Goal: Task Accomplishment & Management: Use online tool/utility

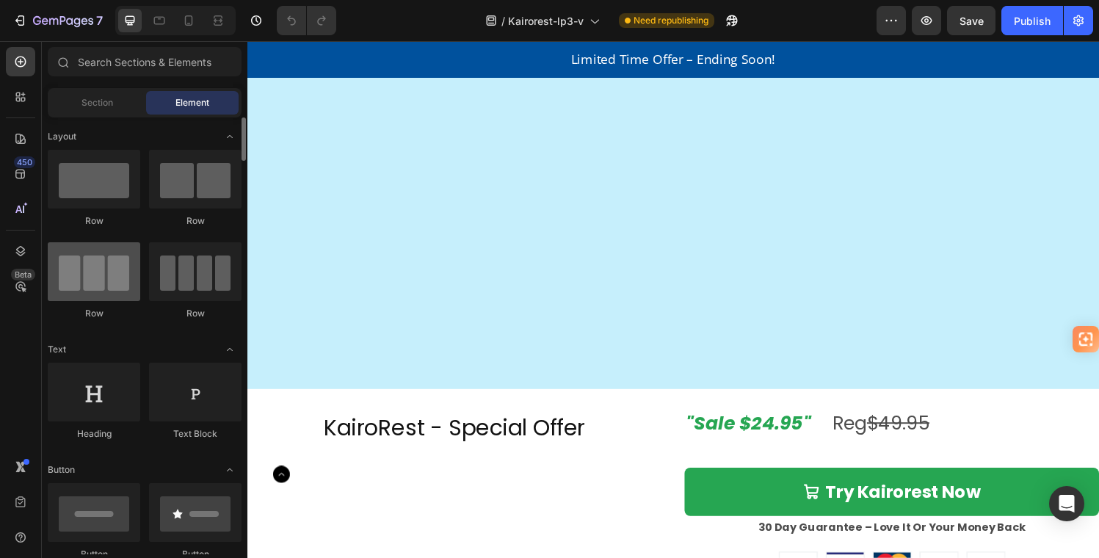
scroll to position [2441, 0]
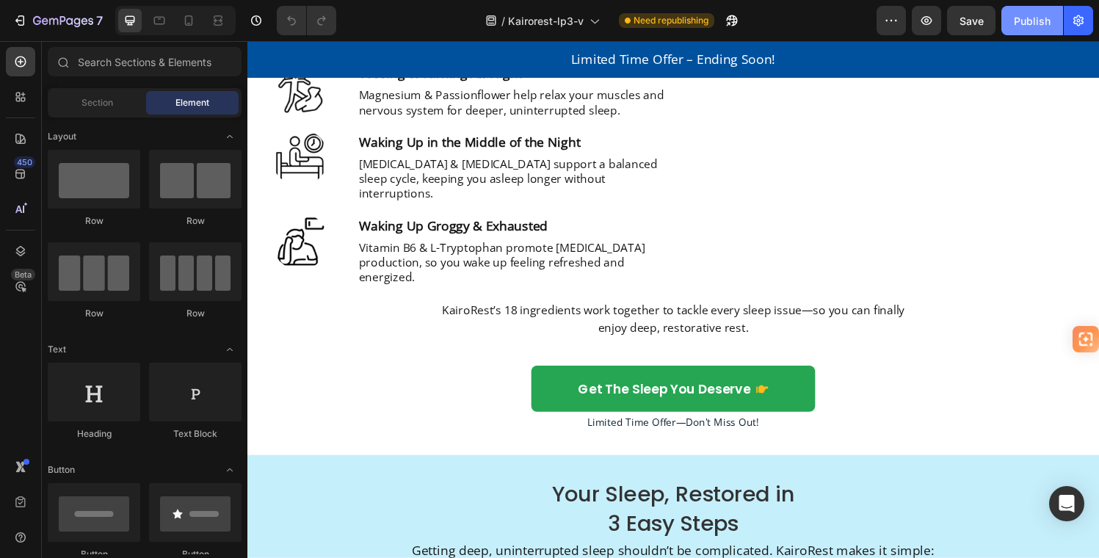
click at [1028, 18] on div "Publish" at bounding box center [1031, 20] width 37 height 15
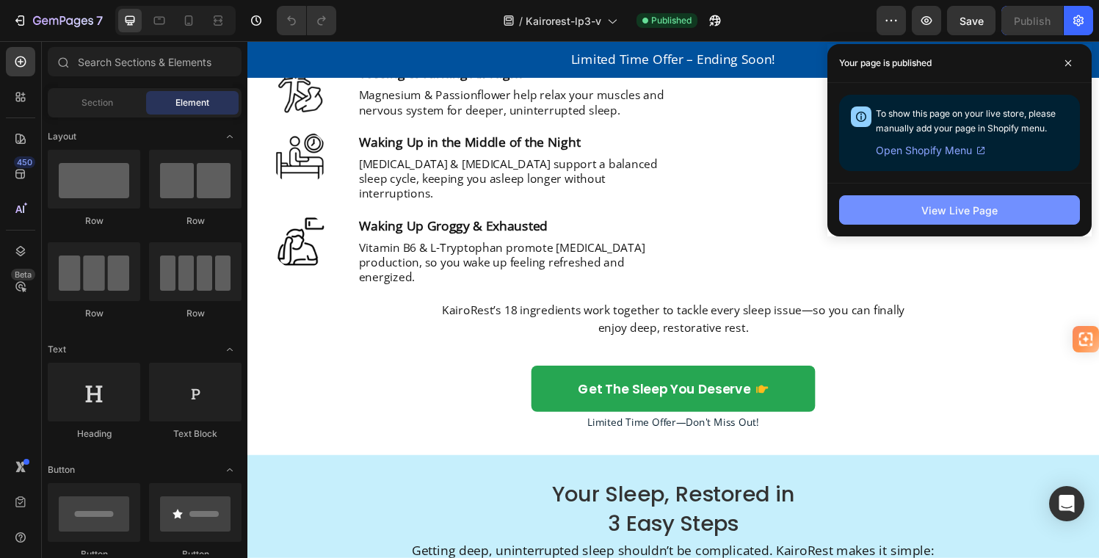
click at [972, 208] on div "View Live Page" at bounding box center [959, 210] width 76 height 15
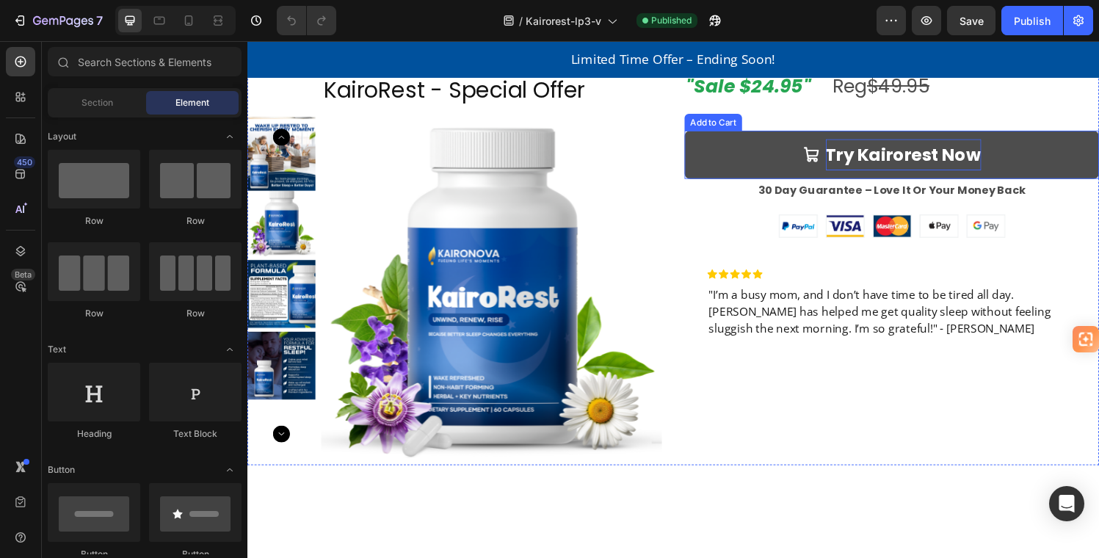
scroll to position [3220, 0]
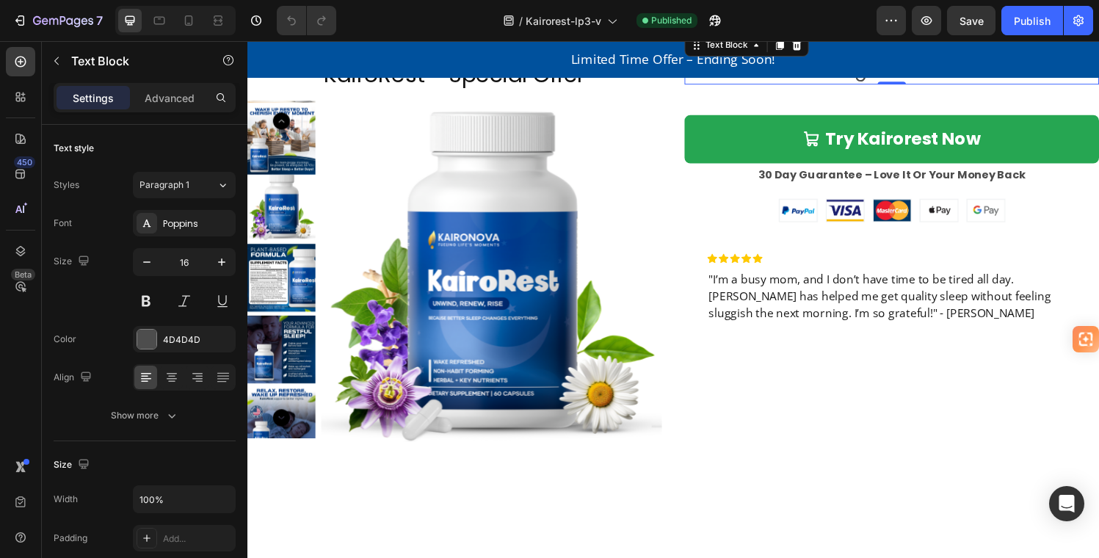
click at [839, 84] on span at bounding box center [841, 71] width 22 height 23
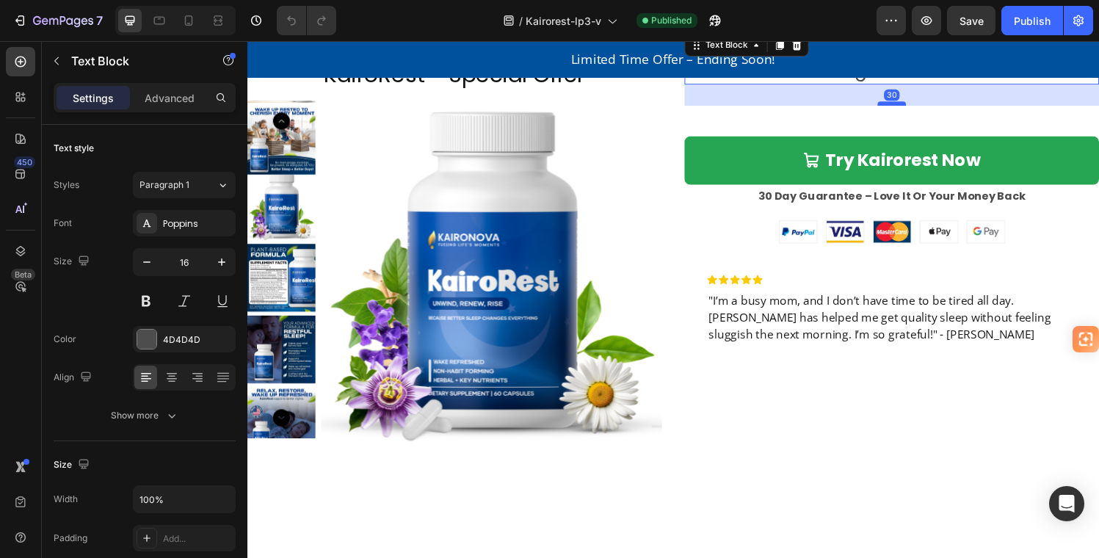
drag, startPoint x: 910, startPoint y: 282, endPoint x: 906, endPoint y: 303, distance: 21.6
click at [908, 108] on div at bounding box center [913, 105] width 29 height 4
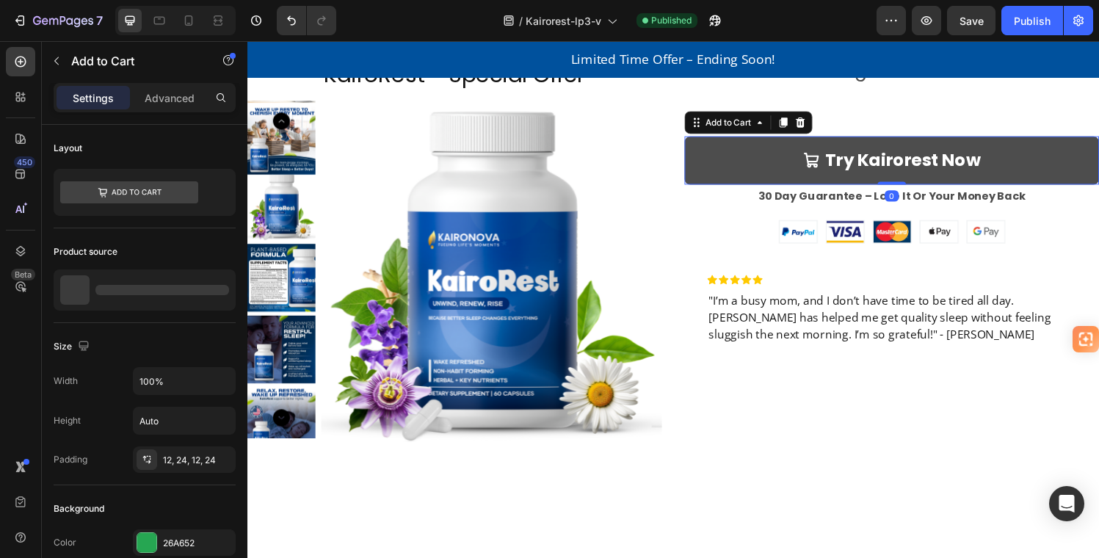
click at [1067, 189] on button "Try Kairorest Now" at bounding box center [913, 163] width 429 height 49
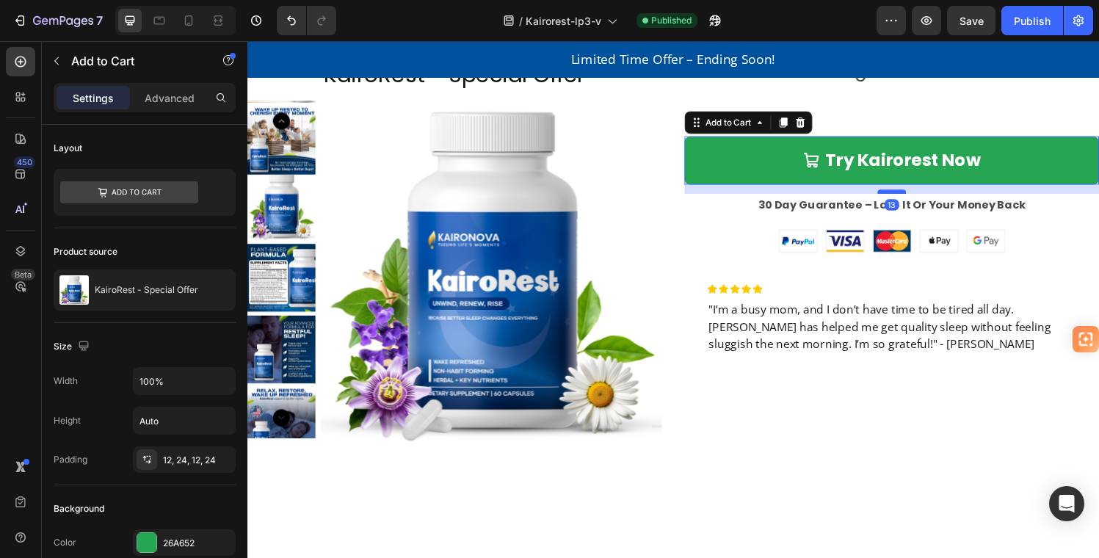
click at [906, 199] on div at bounding box center [913, 196] width 29 height 4
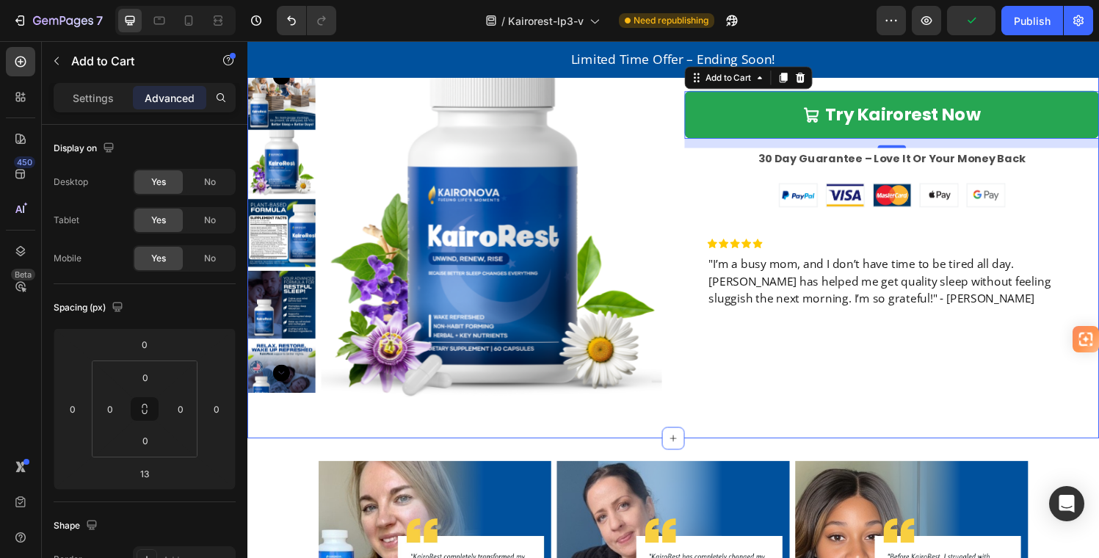
scroll to position [3469, 0]
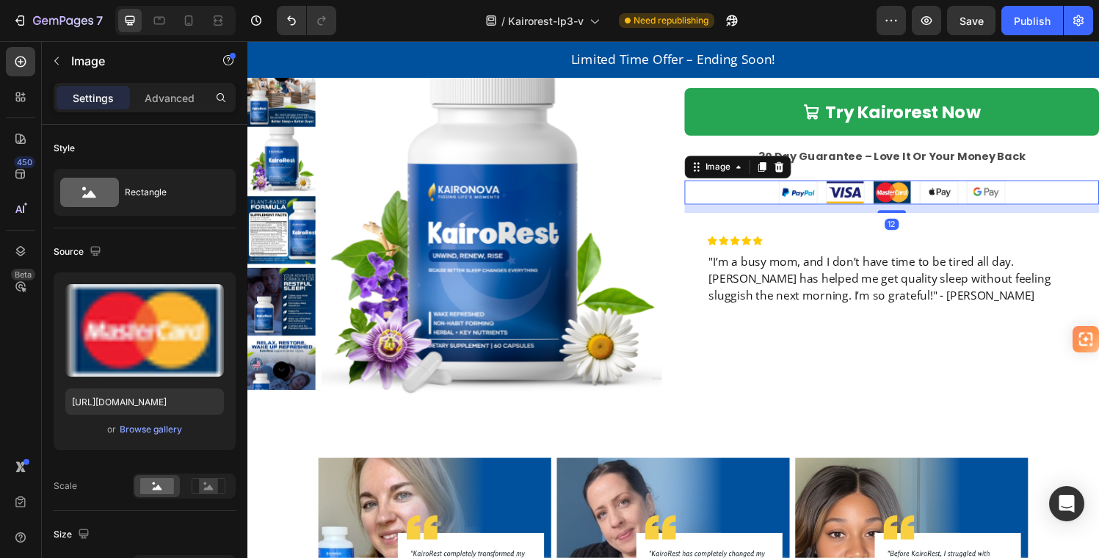
drag, startPoint x: 1049, startPoint y: 192, endPoint x: 1044, endPoint y: 181, distance: 12.1
click at [1049, 192] on div at bounding box center [913, 197] width 429 height 25
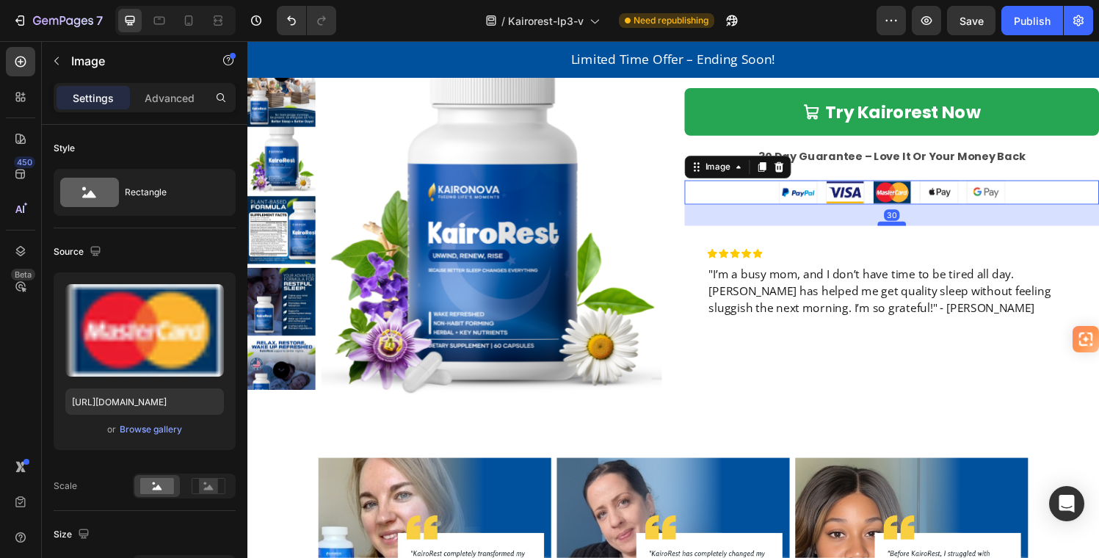
drag, startPoint x: 906, startPoint y: 216, endPoint x: 902, endPoint y: 229, distance: 13.7
click at [902, 229] on div at bounding box center [913, 229] width 29 height 4
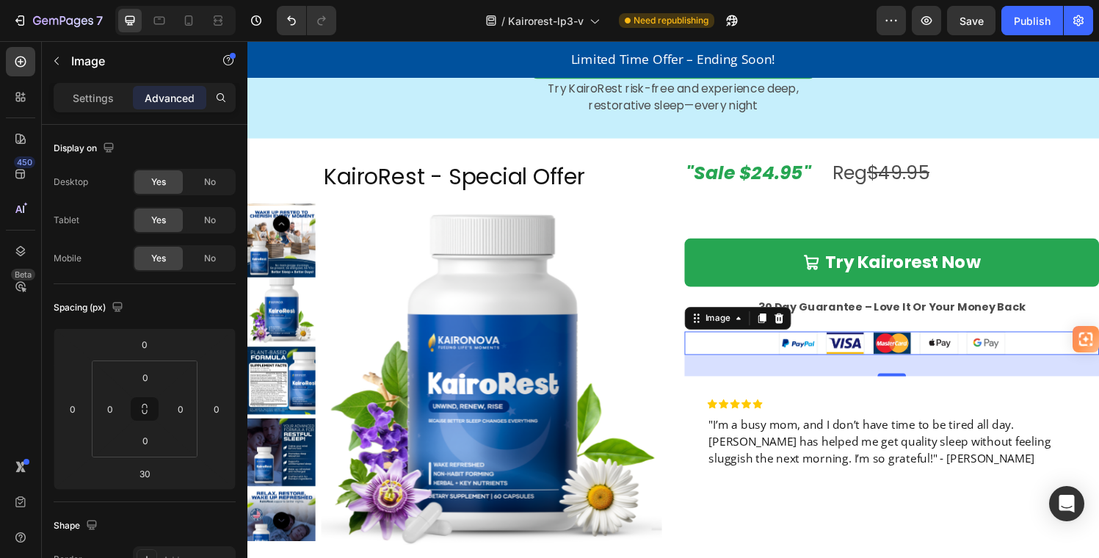
scroll to position [3274, 0]
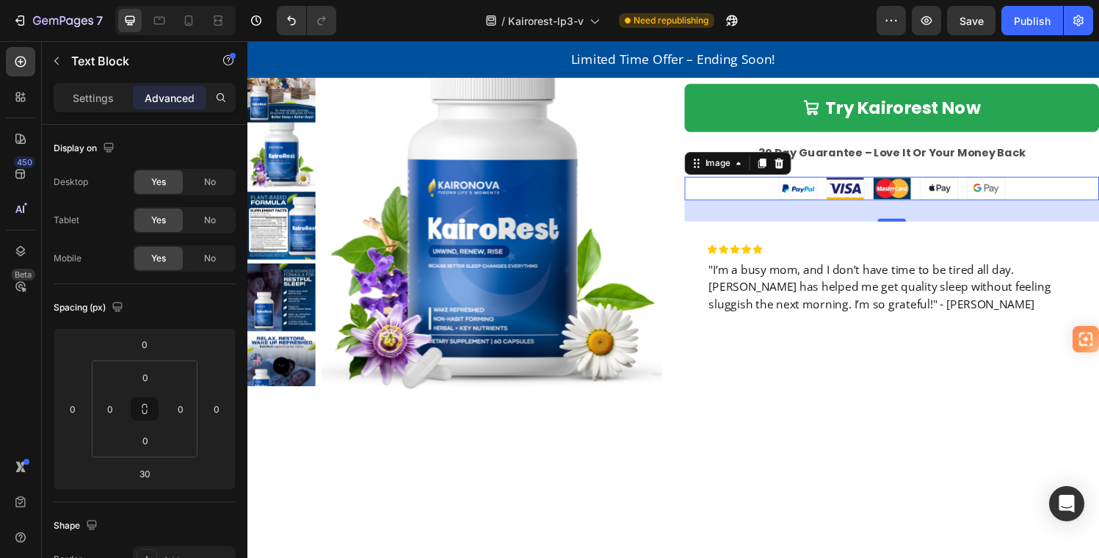
click at [840, 29] on span at bounding box center [841, 17] width 22 height 23
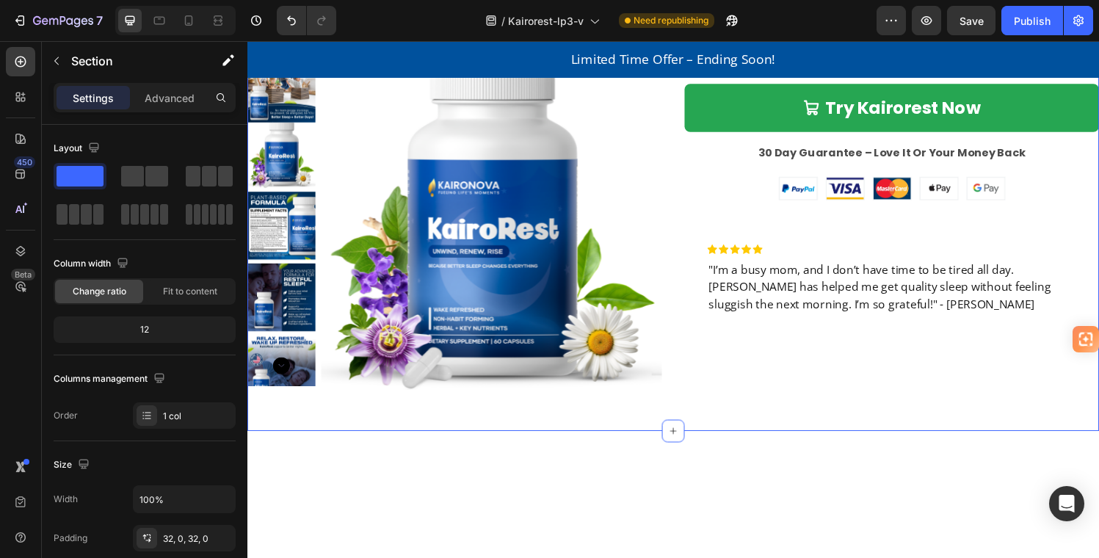
click at [880, 194] on div "KairoRest - Special Offer Product Title Product Images "Sale $24.95" Reg $49.95…" at bounding box center [687, 213] width 881 height 462
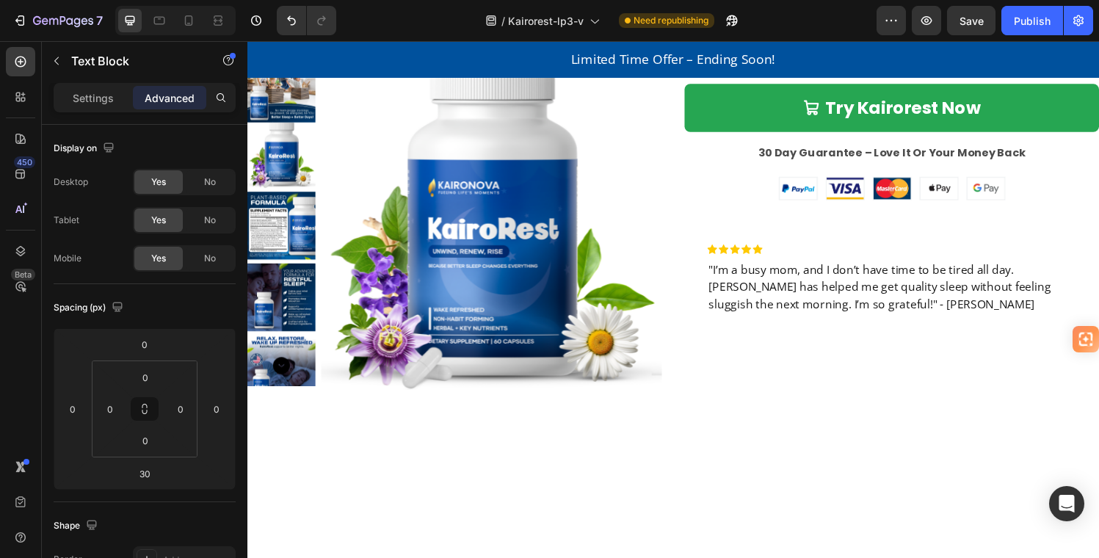
click at [852, 30] on span "Reg $49.95" at bounding box center [907, 17] width 111 height 26
click at [830, 29] on span "Rich Text Editor. Editing area: main" at bounding box center [850, 17] width 40 height 23
drag, startPoint x: 862, startPoint y: 214, endPoint x: 997, endPoint y: 215, distance: 135.0
click at [997, 31] on p ""Sale $24.95" Reg $49.95" at bounding box center [914, 19] width 426 height 24
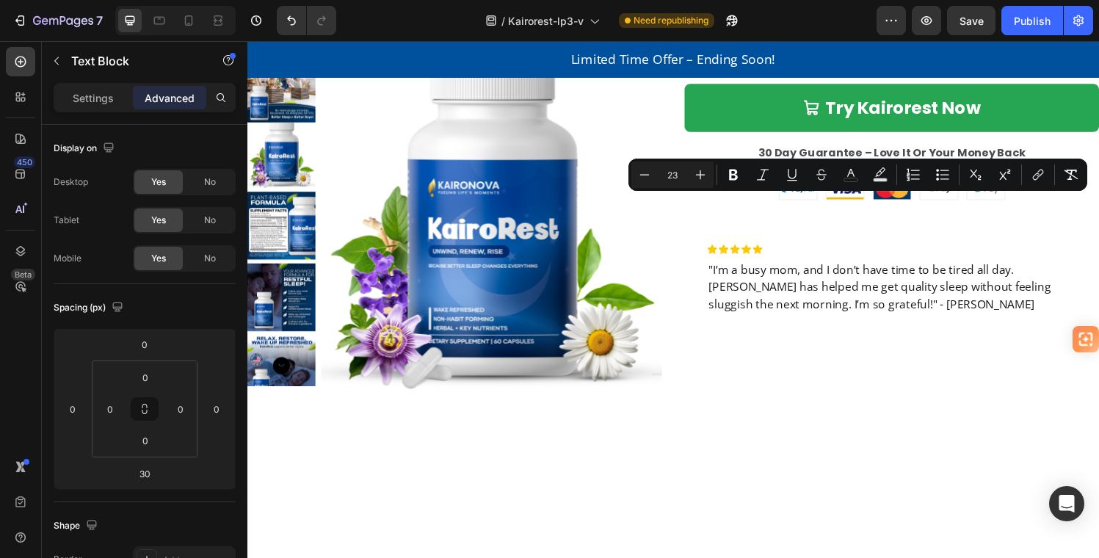
click at [834, 29] on span "Rich Text Editor. Editing area: main" at bounding box center [850, 17] width 40 height 23
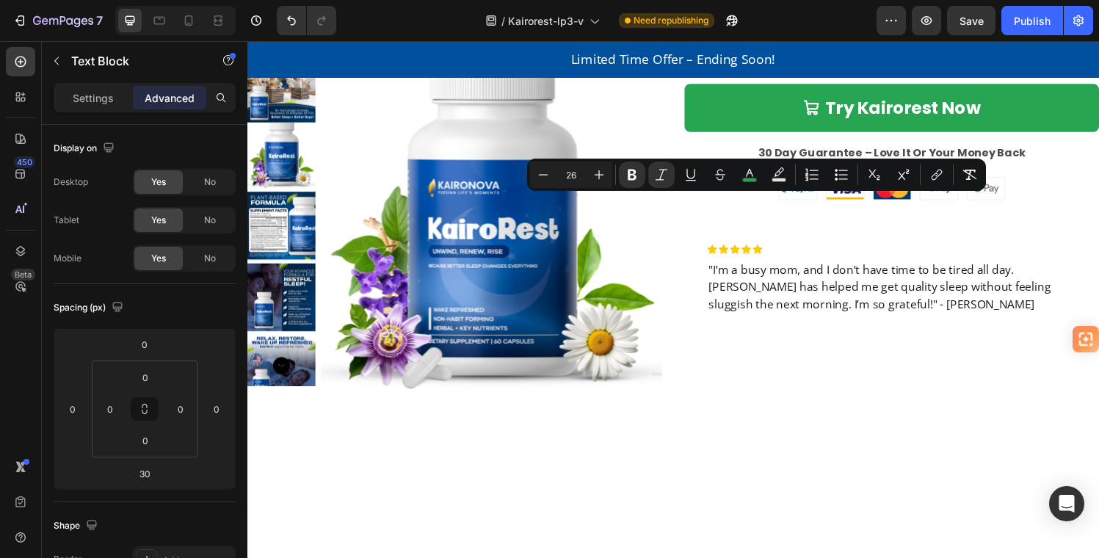
drag, startPoint x: 831, startPoint y: 212, endPoint x: 694, endPoint y: 219, distance: 136.7
click at [699, 32] on div ""Sale $24.95" Reg $49.95" at bounding box center [913, 18] width 429 height 27
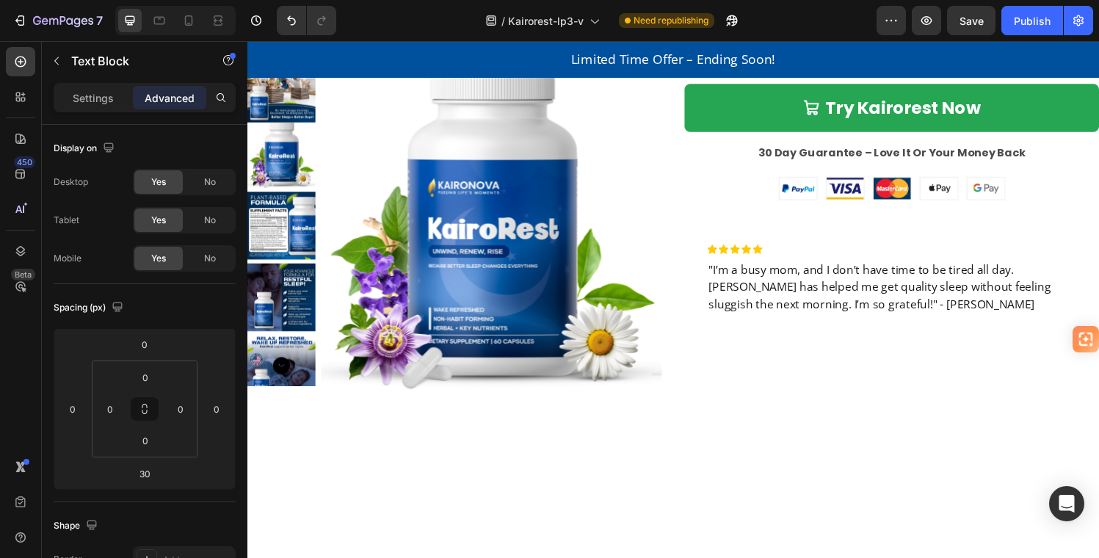
click at [870, 30] on span "Reg $49.95" at bounding box center [925, 17] width 111 height 26
drag, startPoint x: 825, startPoint y: 213, endPoint x: 694, endPoint y: 216, distance: 131.4
click at [699, 32] on div ""Sale $24.95" Reg $49.95" at bounding box center [913, 18] width 429 height 27
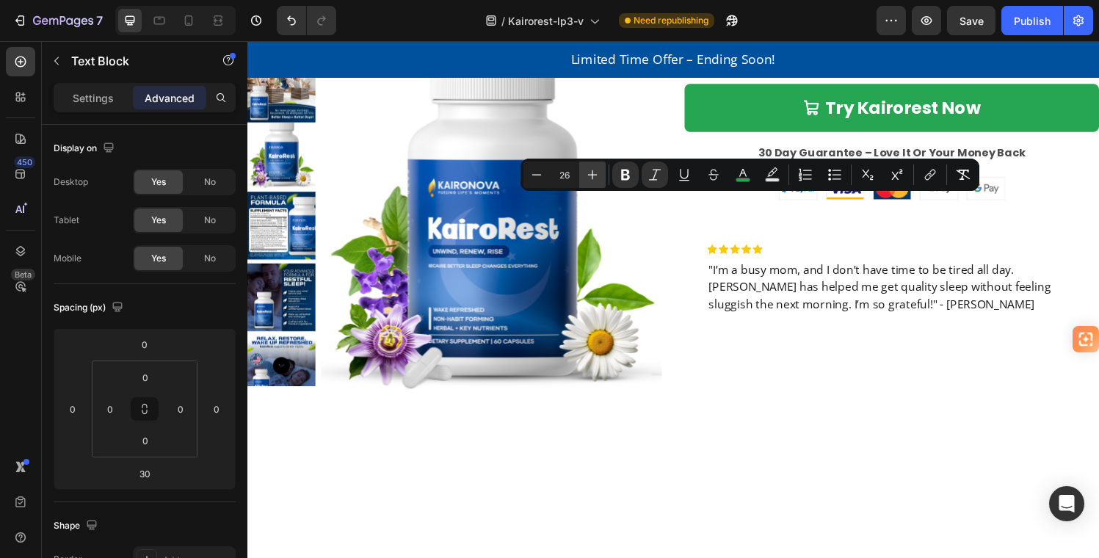
click at [591, 172] on icon "Editor contextual toolbar" at bounding box center [592, 174] width 15 height 15
type input "27"
click at [890, 261] on div ""Sale $24.95" Reg $49.95 Text Block Row Try Kairorest Now Add to Cart 30 Day Gu…" at bounding box center [913, 207] width 429 height 404
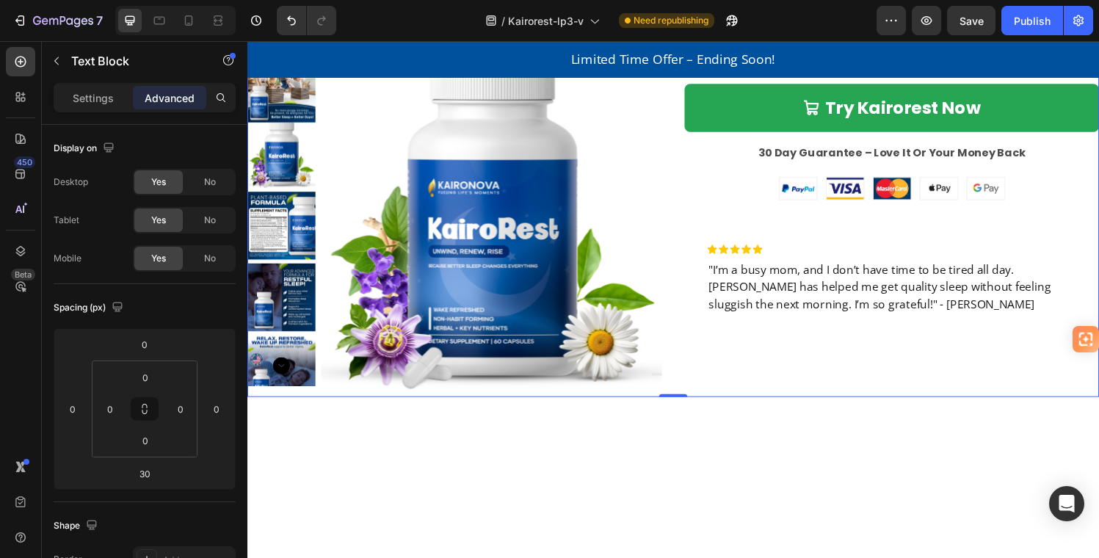
click at [824, 30] on strong ""Sale $24.95"" at bounding box center [768, 16] width 134 height 27
click at [826, 30] on strong ""Sale $24.95"" at bounding box center [768, 16] width 134 height 27
drag, startPoint x: 819, startPoint y: 212, endPoint x: 672, endPoint y: 219, distance: 147.0
click at [672, 219] on div "KairoRest - Special Offer Product Title Product Images "Sale $24.95" Reg $49.95…" at bounding box center [687, 207] width 881 height 404
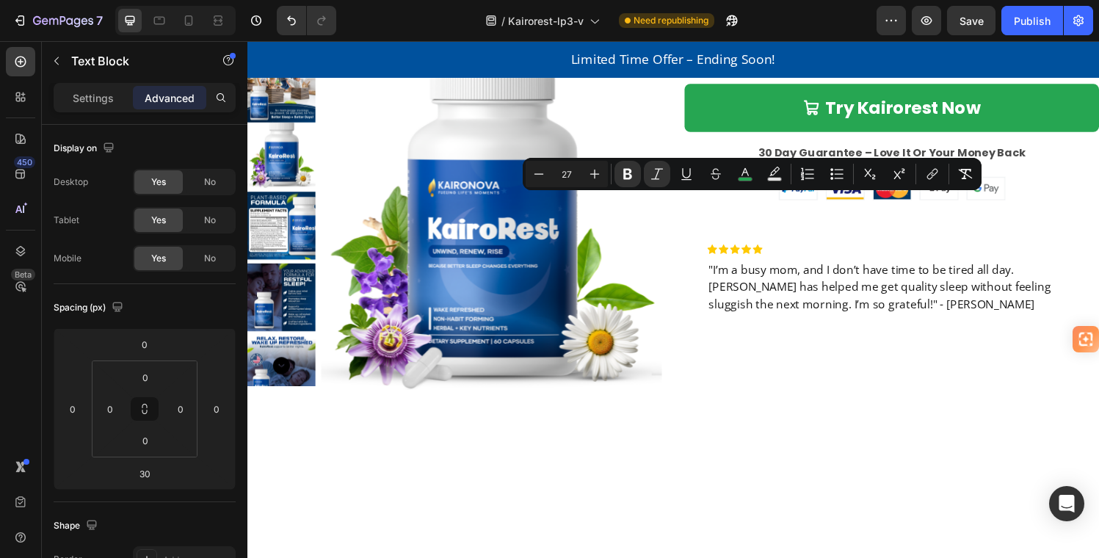
drag, startPoint x: 594, startPoint y: 170, endPoint x: 610, endPoint y: 189, distance: 24.4
click at [593, 170] on icon "Editor contextual toolbar" at bounding box center [594, 174] width 15 height 15
type input "28"
click at [899, 256] on div ""Sale $24.95" Reg $49.95 Text Block Row Try Kairorest Now Add to Cart 30 Day Gu…" at bounding box center [913, 207] width 429 height 404
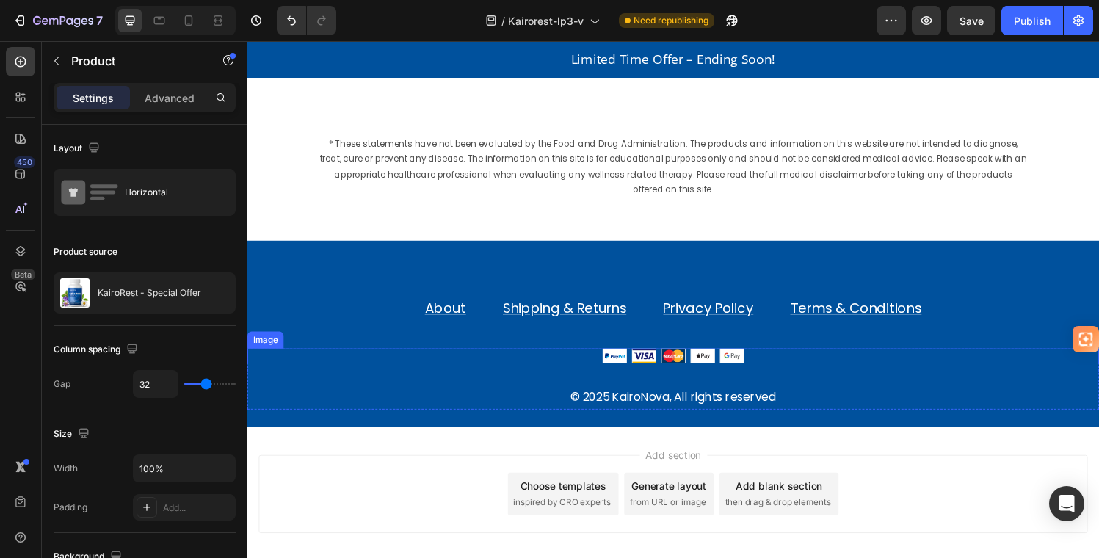
scroll to position [4235, 0]
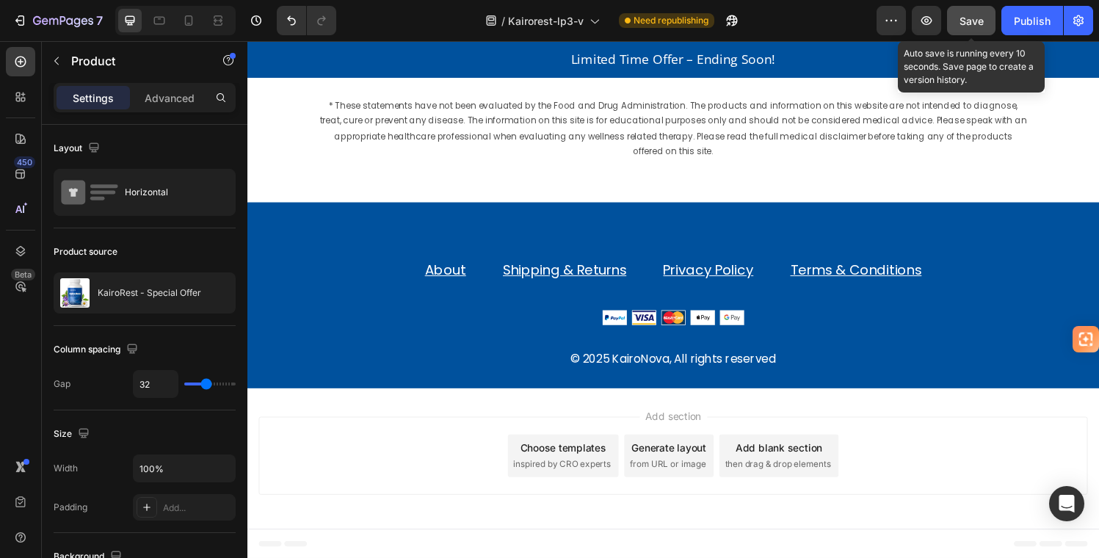
click at [971, 17] on span "Save" at bounding box center [971, 21] width 24 height 12
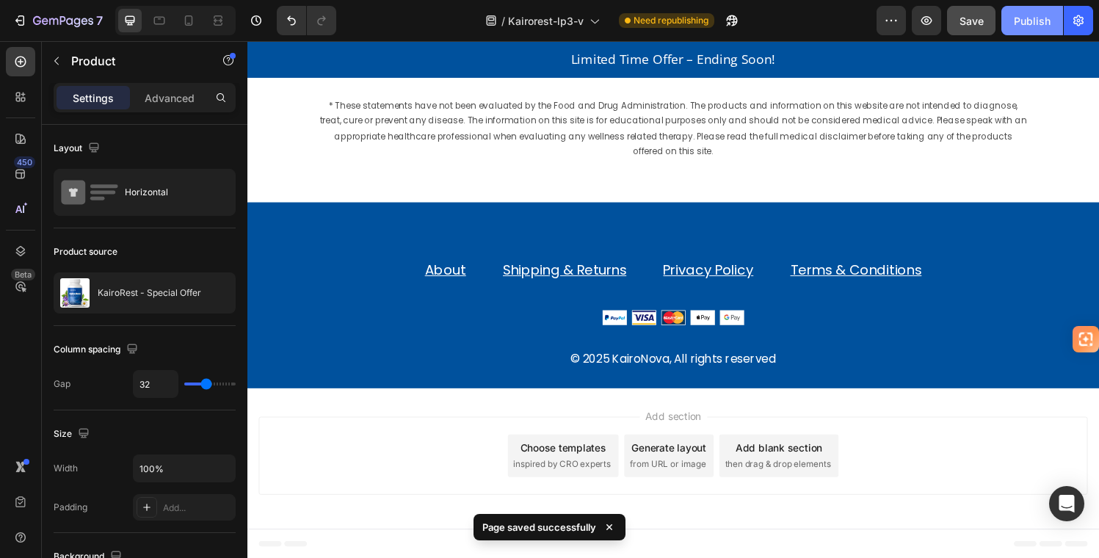
click at [1029, 23] on div "Publish" at bounding box center [1031, 20] width 37 height 15
